Goal: Navigation & Orientation: Understand site structure

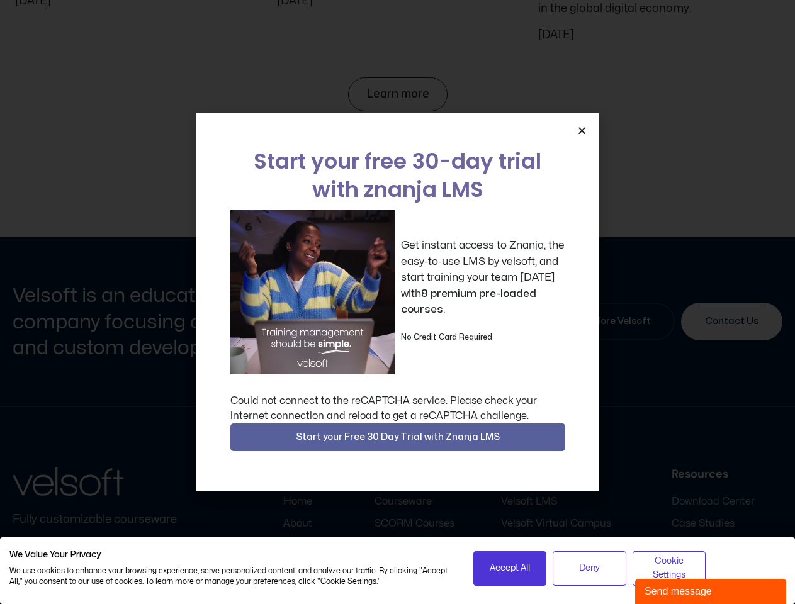
click at [397, 302] on div "Get instant access to Znanja, the easy-to-use LMS by velsoft, and start trainin…" at bounding box center [397, 292] width 335 height 164
click at [581, 130] on icon "Close" at bounding box center [581, 130] width 9 height 9
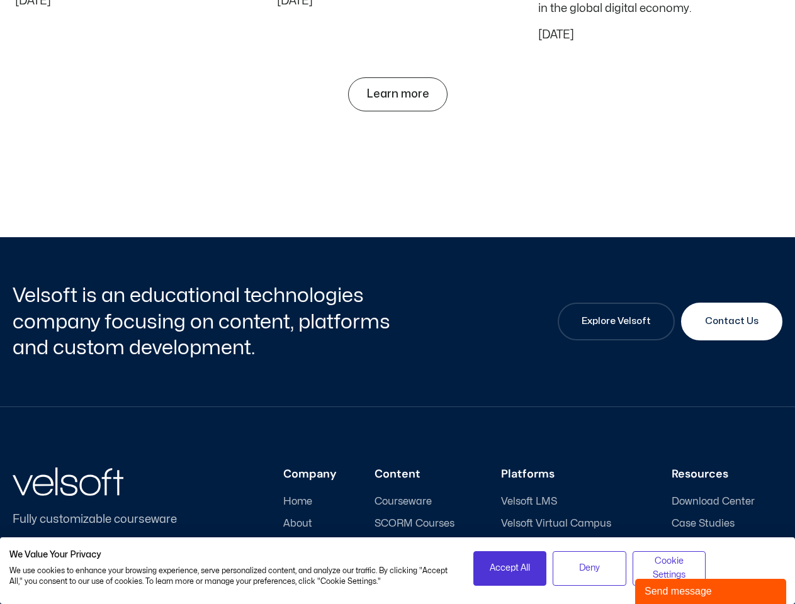
click at [398, 467] on h3 "Content" at bounding box center [418, 474] width 89 height 14
click at [510, 568] on span "Accept All" at bounding box center [509, 568] width 40 height 14
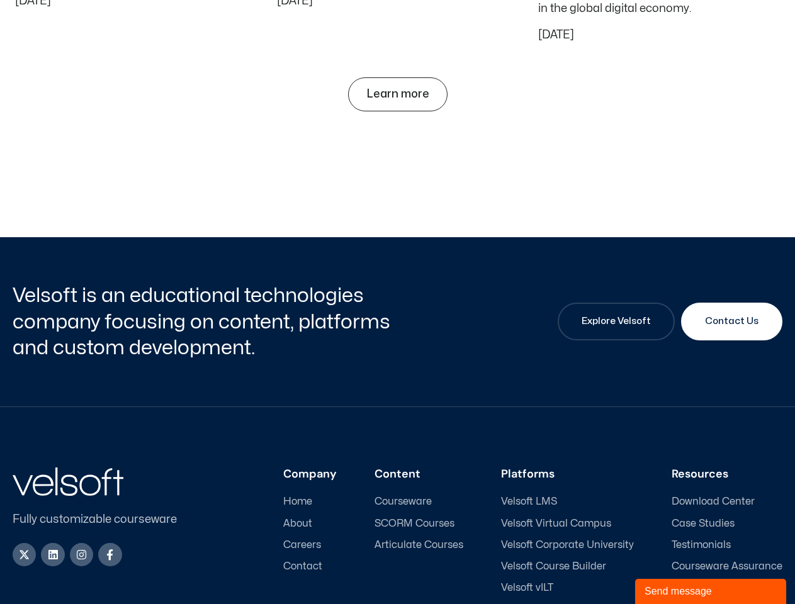
click at [589, 568] on ul "Velsoft LMS Velsoft Virtual Campus [GEOGRAPHIC_DATA] Velsoft Course Builder Vel…" at bounding box center [567, 556] width 133 height 120
click at [669, 568] on div "Company Home About Careers Contact Content Courseware SCORM Courses Articulate …" at bounding box center [490, 541] width 584 height 148
click at [710, 591] on div "Send message" at bounding box center [710, 591] width 132 height 15
